Goal: Information Seeking & Learning: Learn about a topic

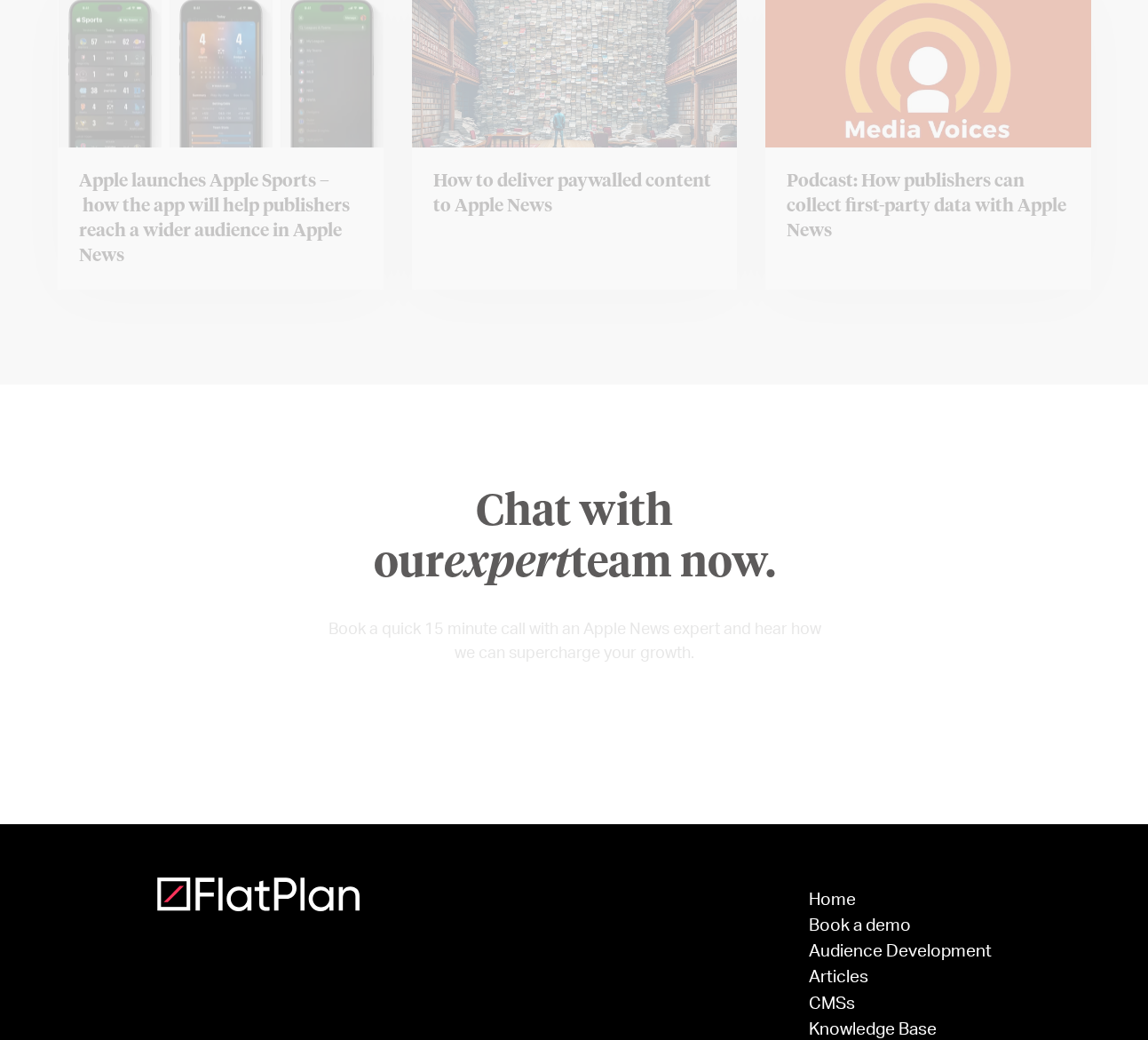
scroll to position [6845, 0]
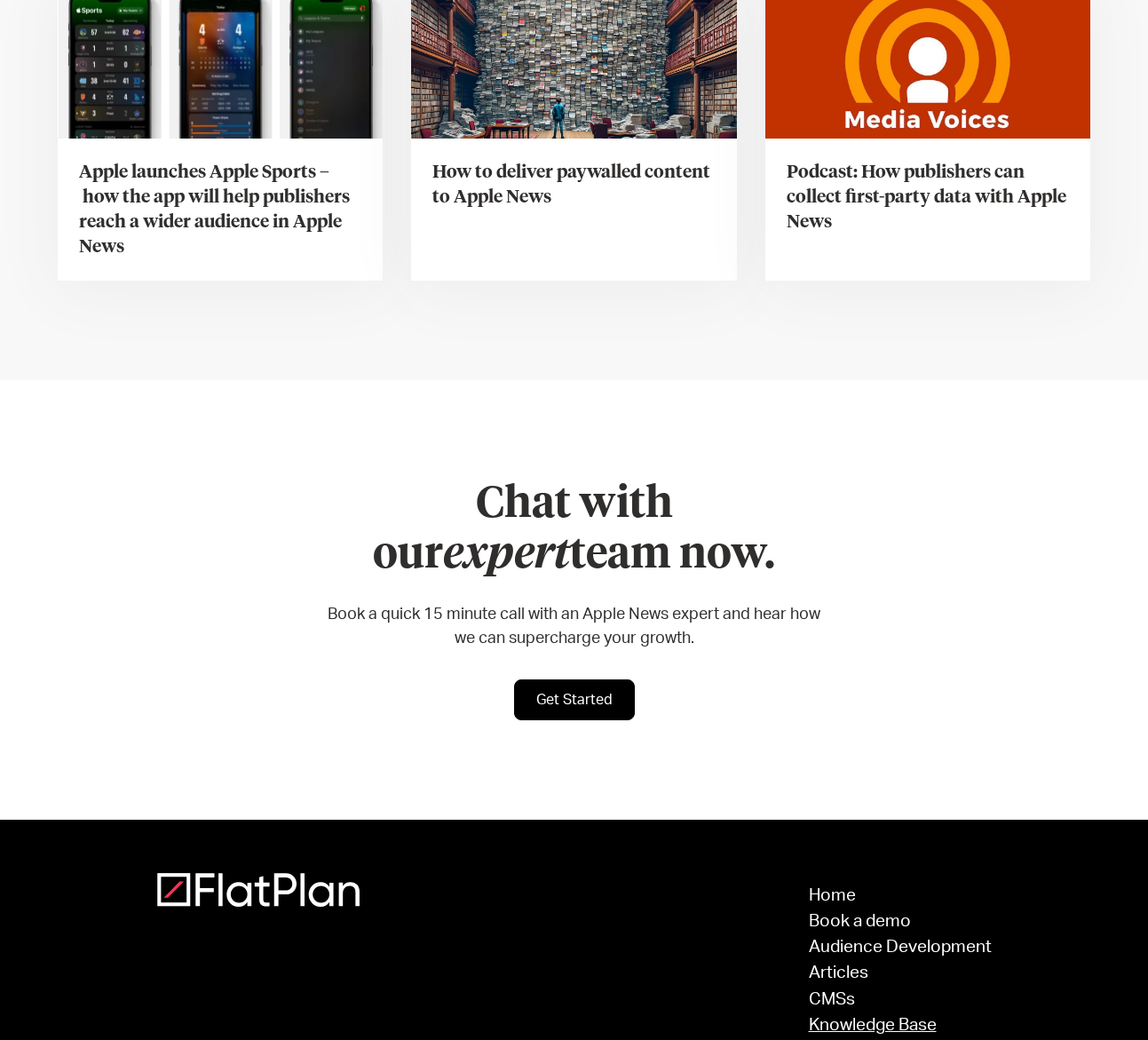
click at [853, 1017] on link "Knowledge Base" at bounding box center [900, 1025] width 183 height 17
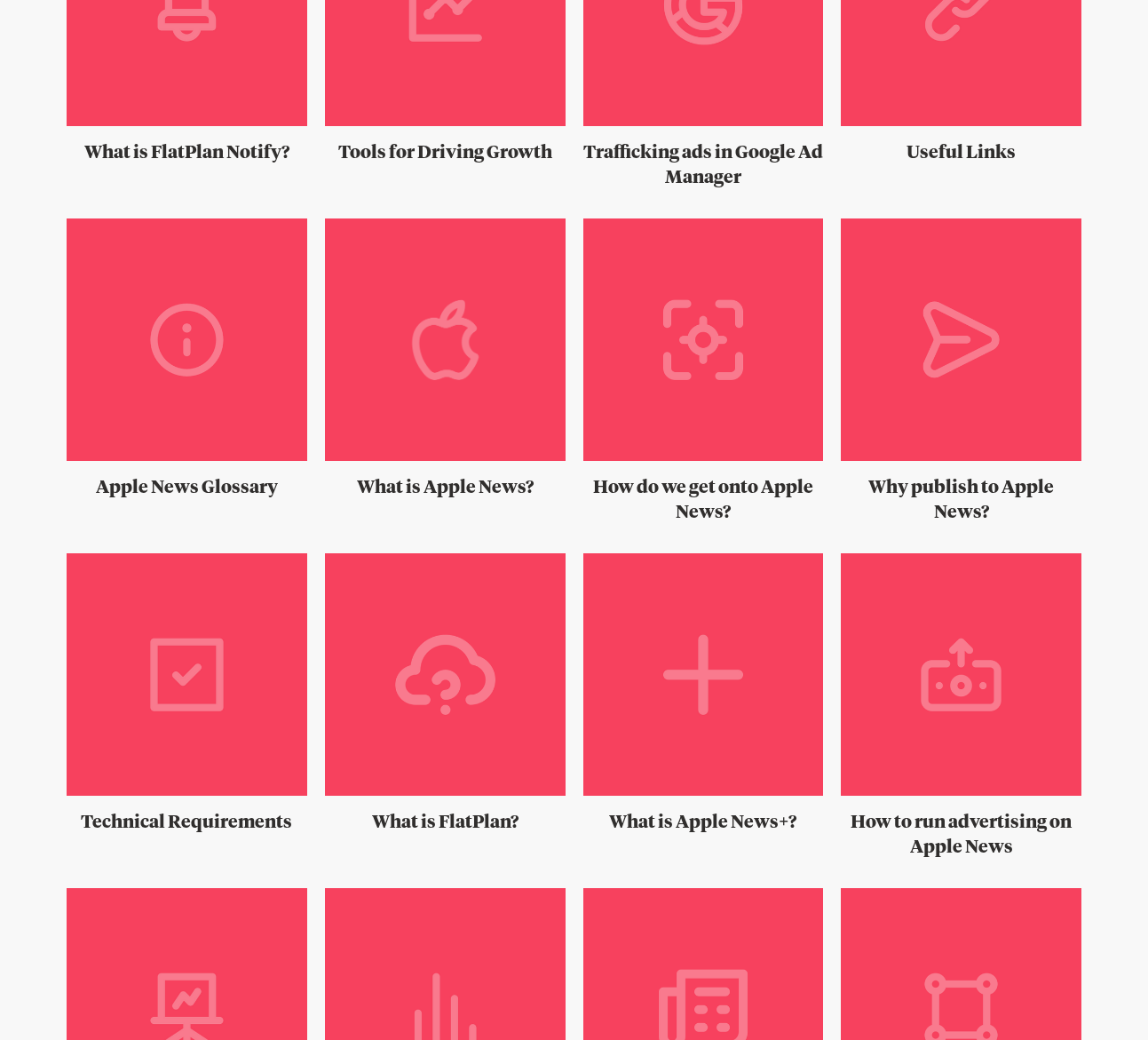
scroll to position [550, 0]
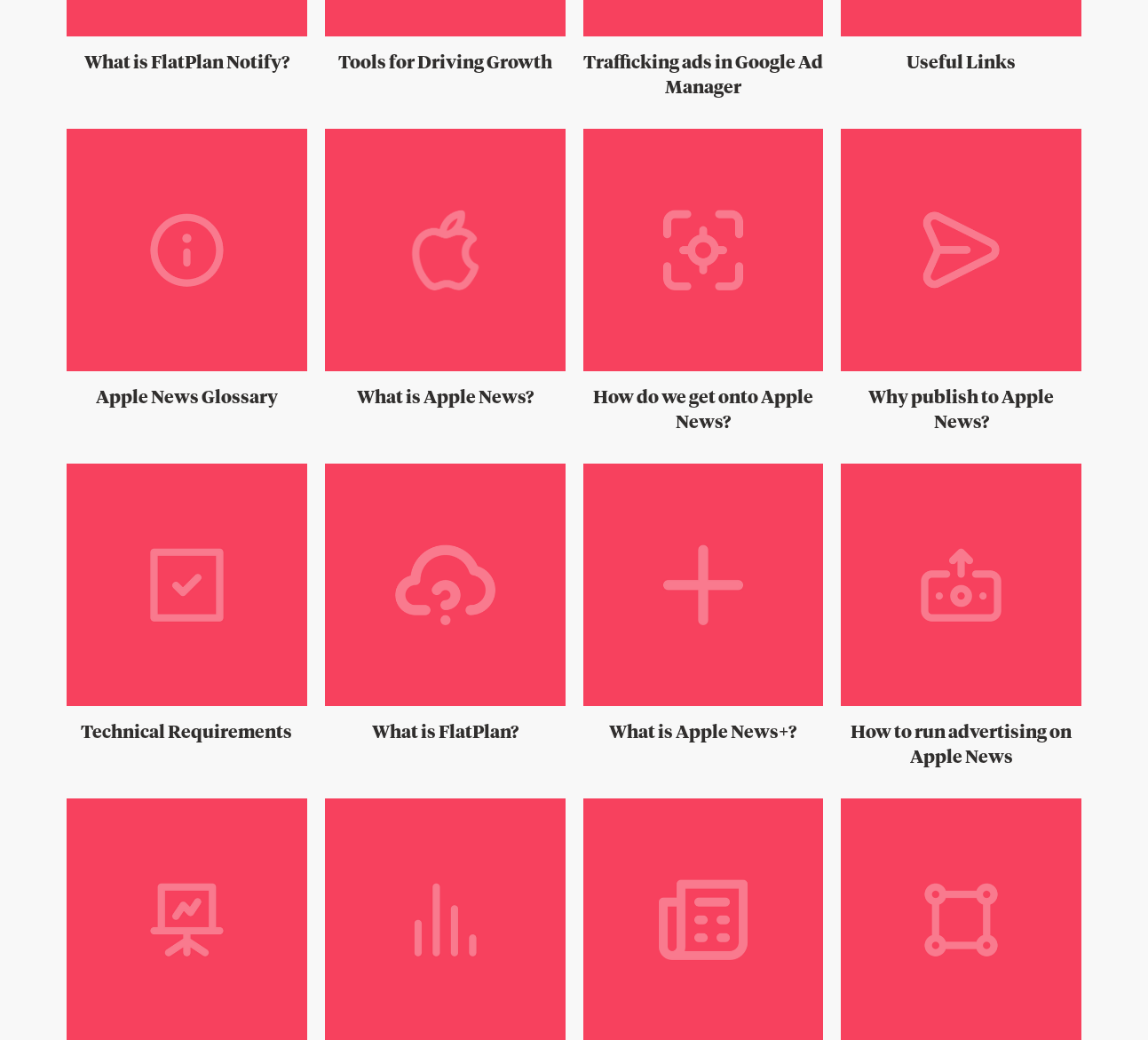
click at [210, 602] on img at bounding box center [186, 592] width 241 height 256
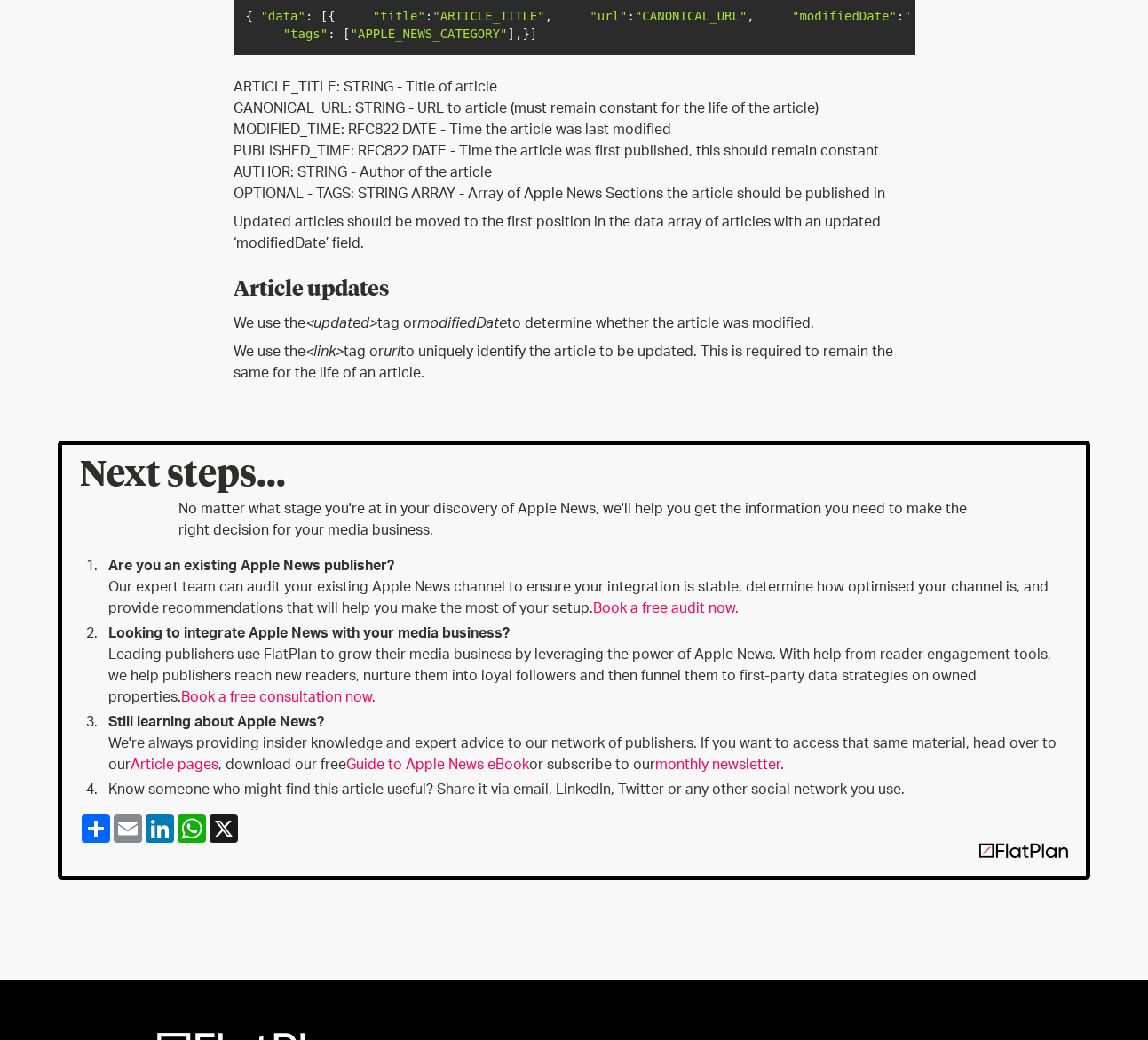
scroll to position [1219, 0]
